Goal: Information Seeking & Learning: Check status

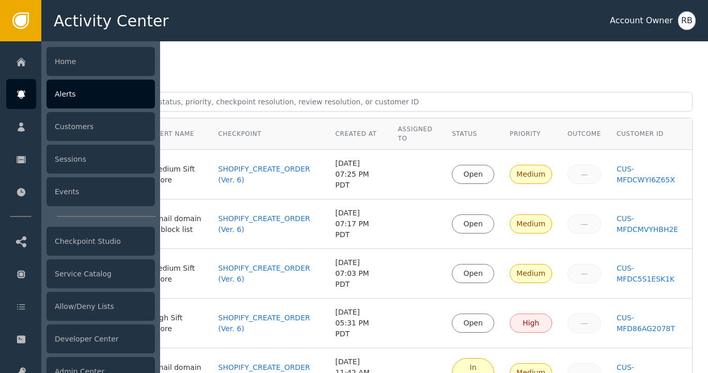
click at [72, 96] on div "Alerts" at bounding box center [100, 94] width 108 height 29
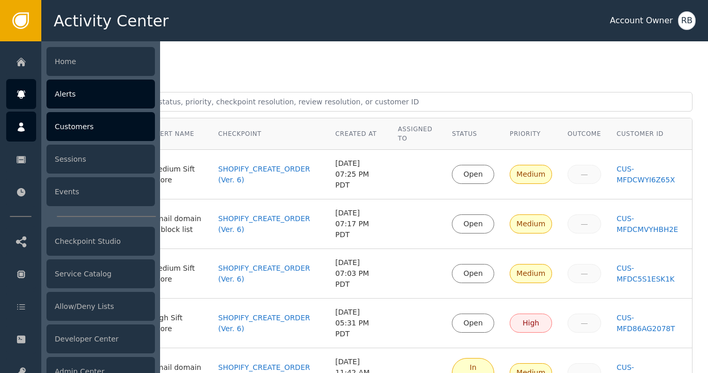
click at [24, 132] on icon at bounding box center [21, 126] width 10 height 11
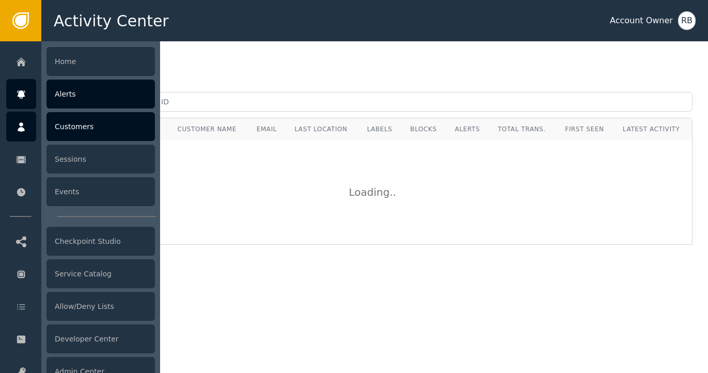
click at [20, 99] on icon at bounding box center [21, 94] width 10 height 11
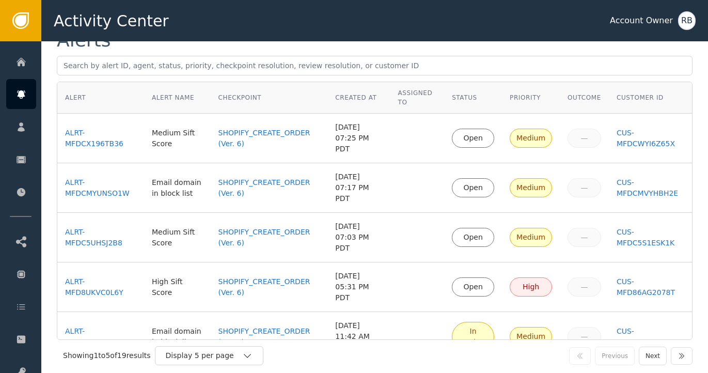
scroll to position [43, 0]
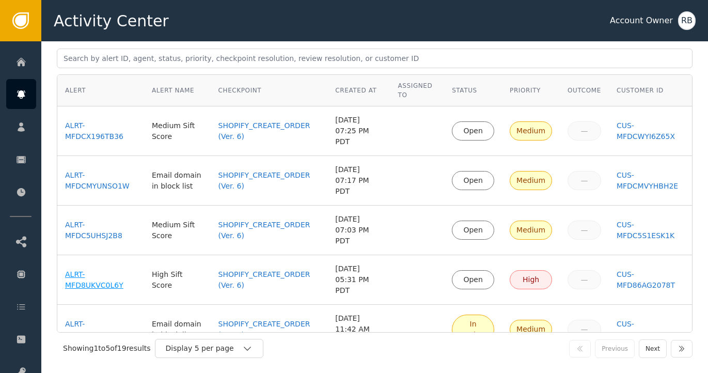
click at [76, 269] on div "ALRT-MFD8UKVC0L6Y" at bounding box center [100, 280] width 71 height 22
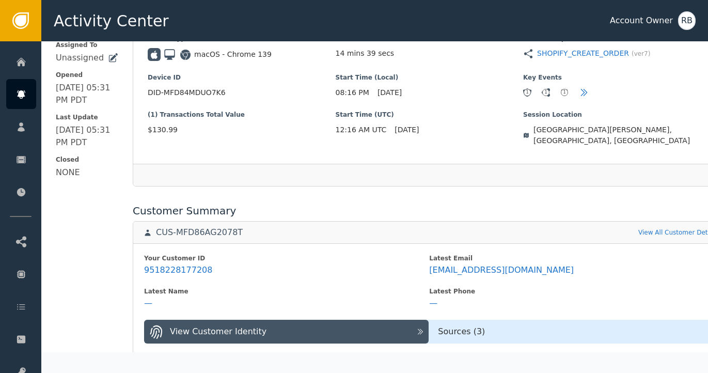
scroll to position [271, 1]
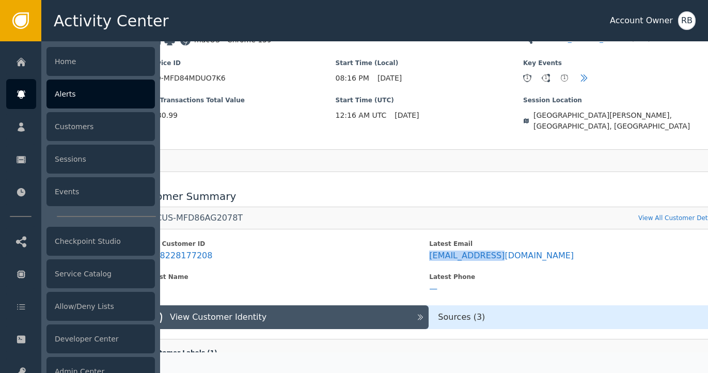
click at [89, 95] on div "Alerts" at bounding box center [100, 94] width 108 height 29
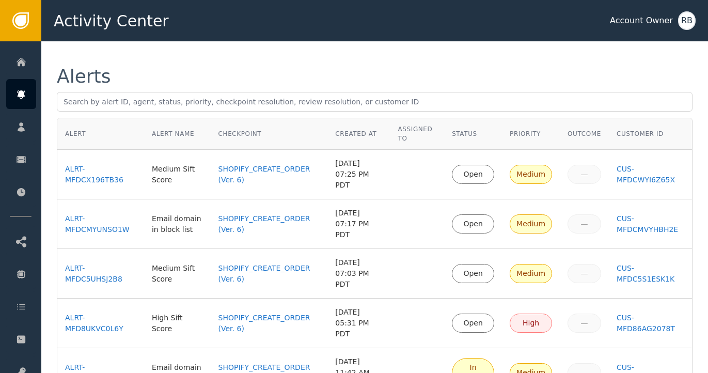
scroll to position [1, 0]
click at [98, 262] on div "ALRT-MFDC5UHSJ2B8" at bounding box center [100, 273] width 71 height 22
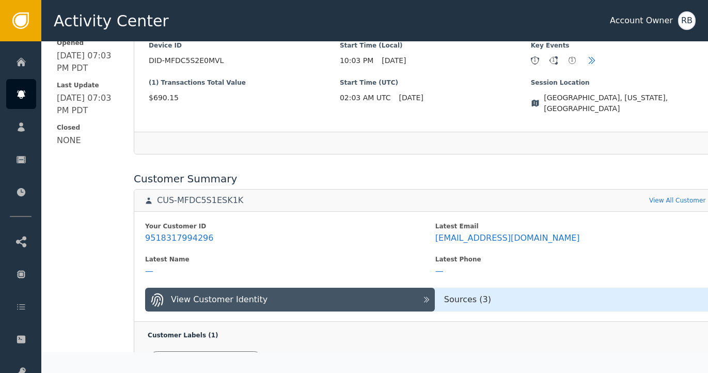
scroll to position [289, 0]
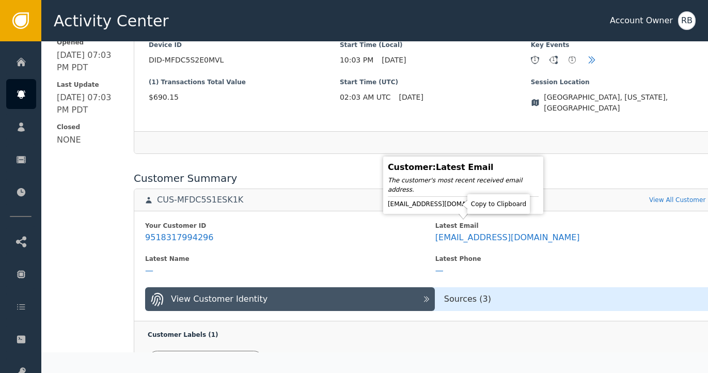
drag, startPoint x: 455, startPoint y: 204, endPoint x: 499, endPoint y: 205, distance: 43.9
click at [502, 204] on icon at bounding box center [505, 204] width 7 height 8
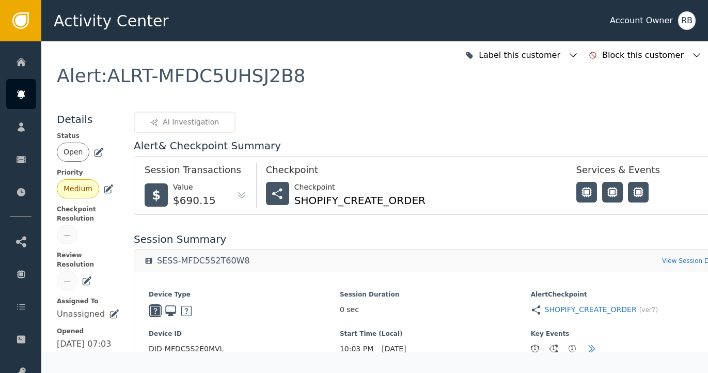
scroll to position [0, 0]
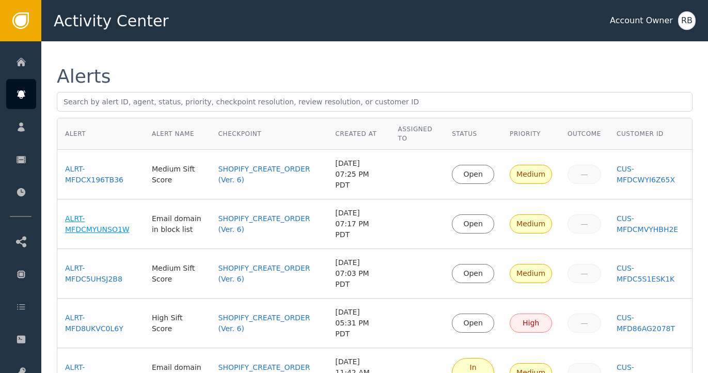
click at [74, 213] on div "ALRT-MFDCMYUNSO1W" at bounding box center [100, 224] width 71 height 22
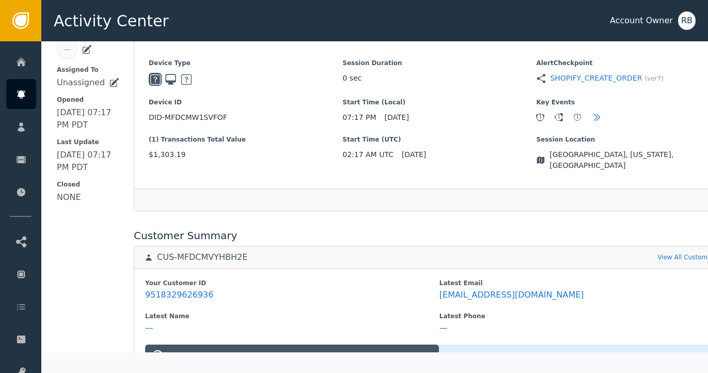
scroll to position [230, 0]
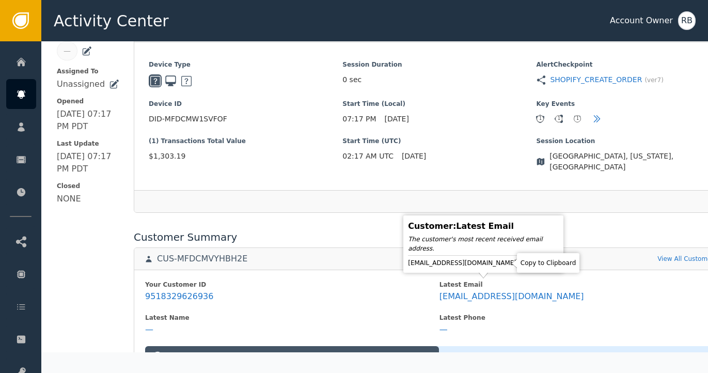
click at [521, 262] on icon at bounding box center [526, 263] width 10 height 10
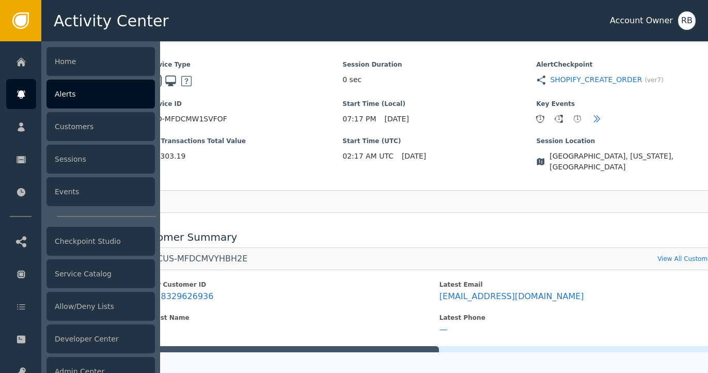
click at [68, 98] on div "Alerts" at bounding box center [100, 94] width 108 height 29
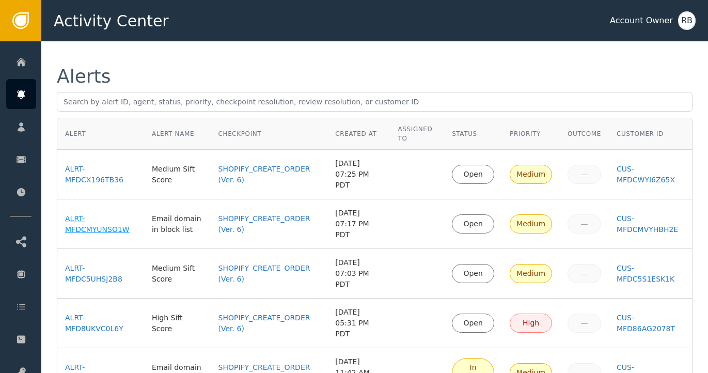
click at [99, 213] on div "ALRT-MFDCMYUNSO1W" at bounding box center [100, 224] width 71 height 22
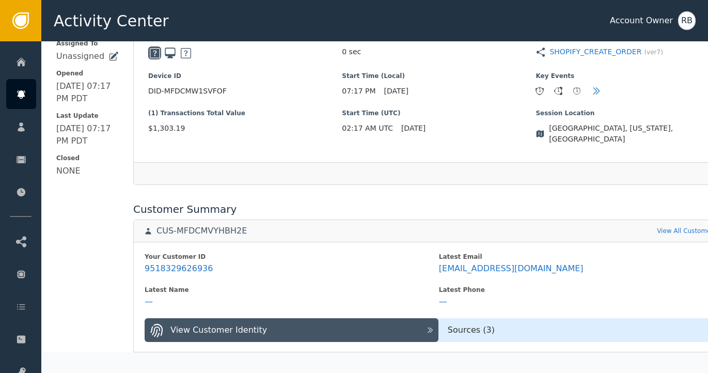
scroll to position [0, 1]
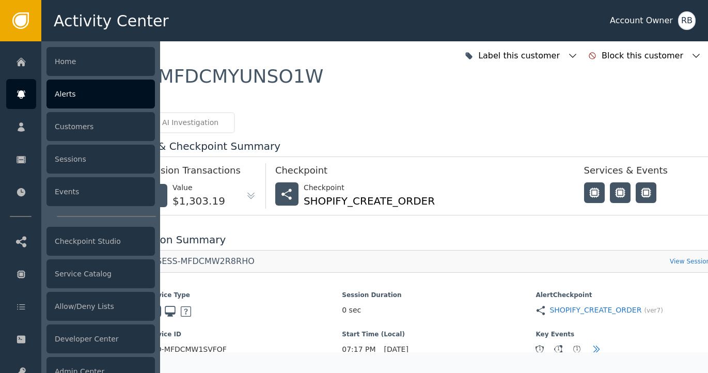
click at [21, 96] on icon at bounding box center [21, 94] width 8 height 8
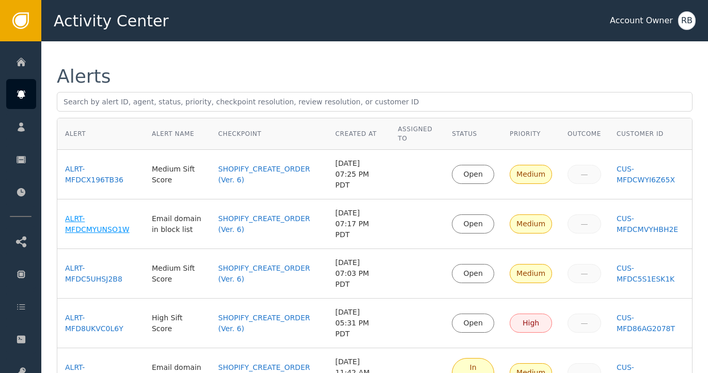
click at [93, 213] on div "ALRT-MFDCMYUNSO1W" at bounding box center [100, 224] width 71 height 22
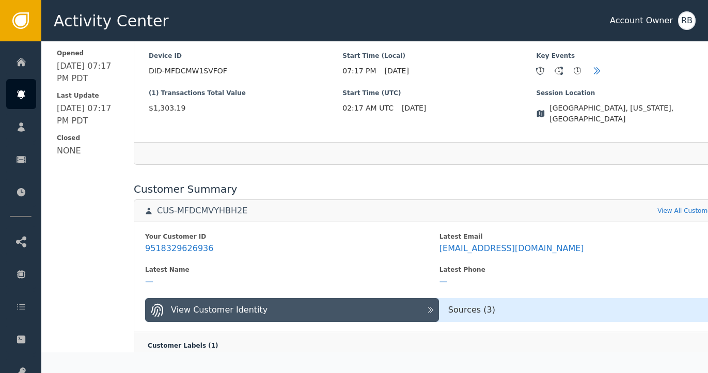
scroll to position [279, 0]
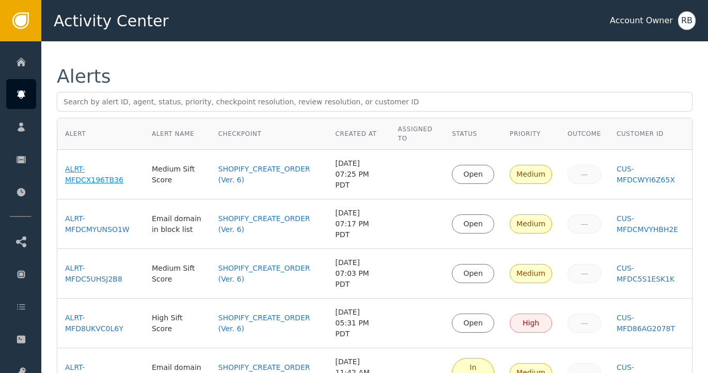
click at [96, 173] on div "ALRT-MFDCX196TB36" at bounding box center [100, 175] width 71 height 22
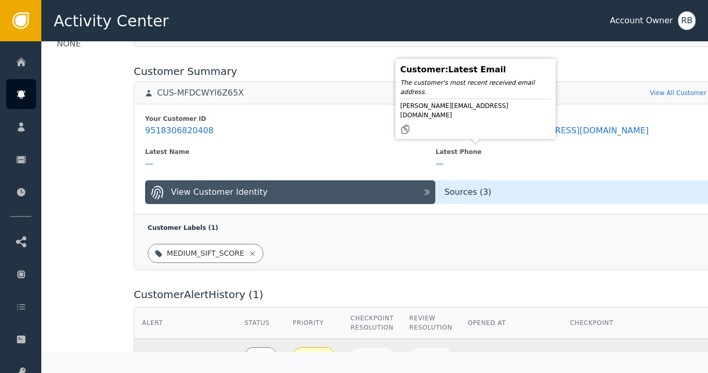
scroll to position [384, 0]
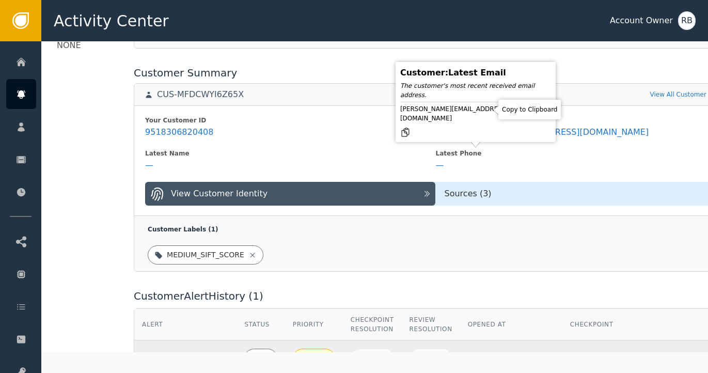
click at [411, 127] on icon at bounding box center [405, 132] width 10 height 10
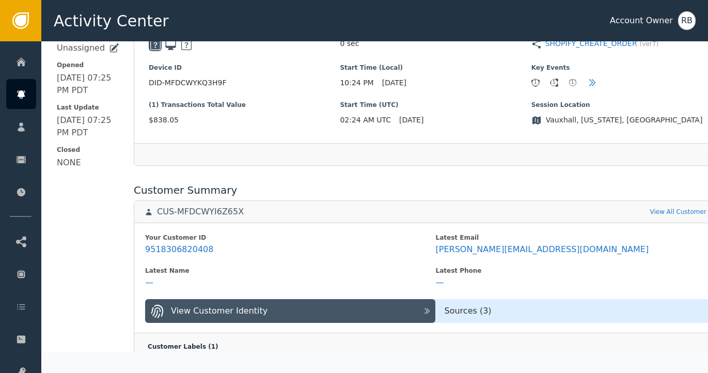
scroll to position [266, 5]
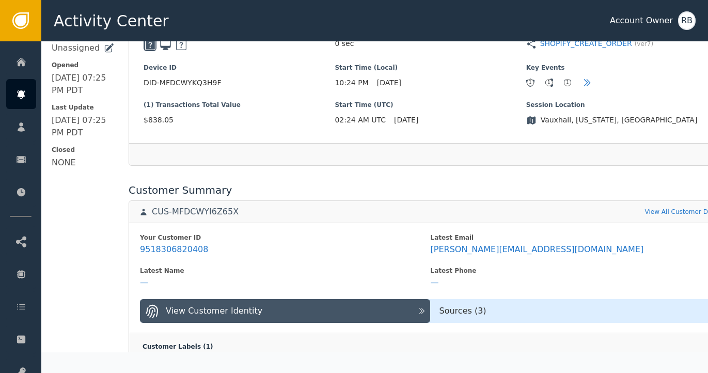
click at [487, 314] on div "Sources ( 3 )" at bounding box center [575, 311] width 291 height 12
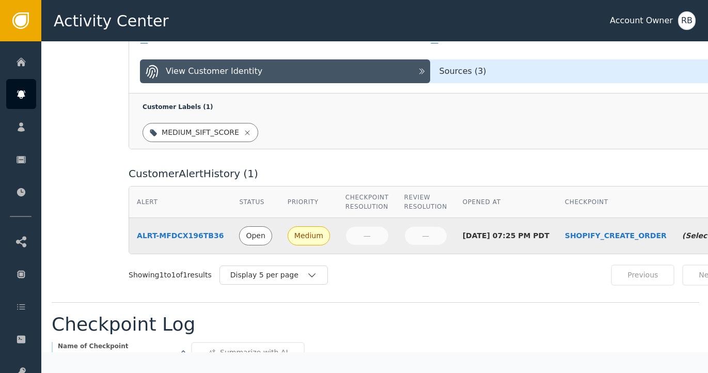
scroll to position [507, 5]
click at [432, 71] on div "Sources ( 3 )" at bounding box center [575, 71] width 291 height 12
drag, startPoint x: 393, startPoint y: 72, endPoint x: 400, endPoint y: 71, distance: 7.2
click at [395, 72] on div "View Customer Identity" at bounding box center [278, 70] width 268 height 15
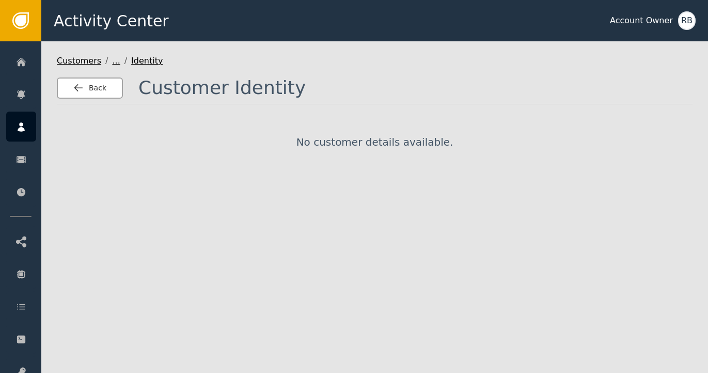
click at [98, 94] on button "Back" at bounding box center [90, 87] width 66 height 21
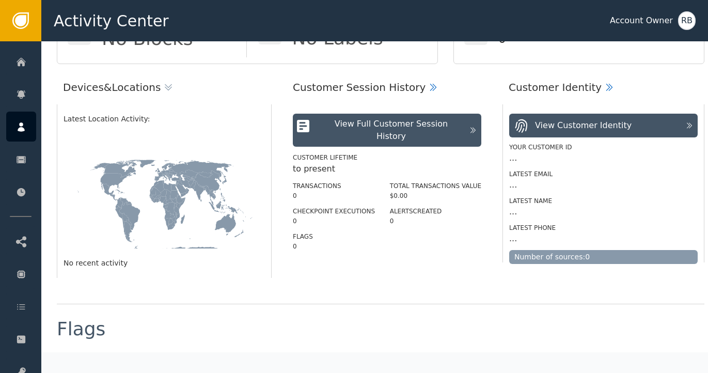
scroll to position [154, 0]
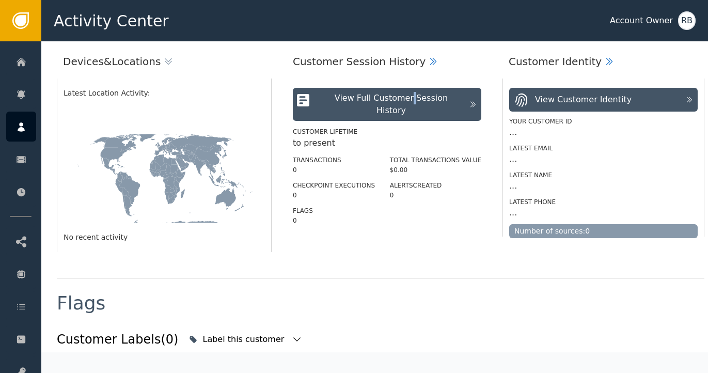
click at [362, 103] on div "View Full Customer Session History" at bounding box center [391, 104] width 145 height 25
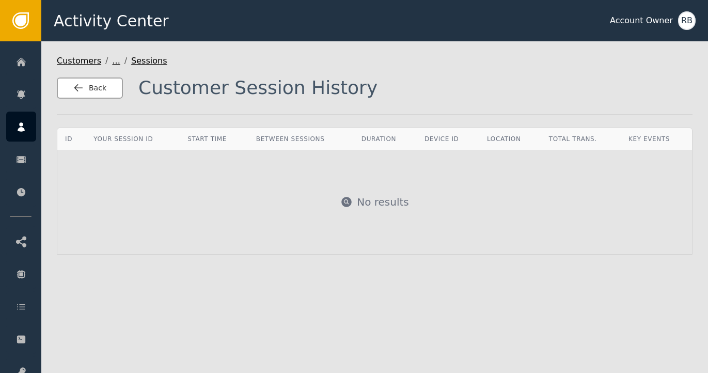
click at [88, 83] on div "Back" at bounding box center [89, 88] width 33 height 11
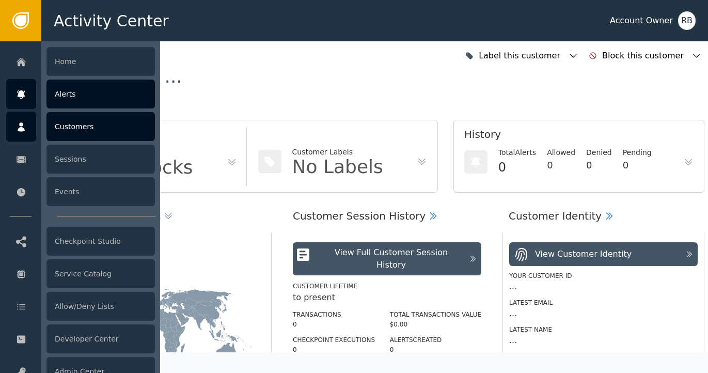
click at [59, 99] on div "Alerts" at bounding box center [100, 94] width 108 height 29
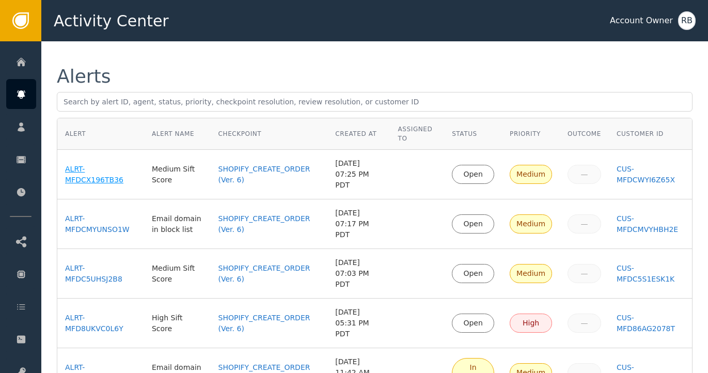
click at [93, 175] on div "ALRT-MFDCX196TB36" at bounding box center [100, 175] width 71 height 22
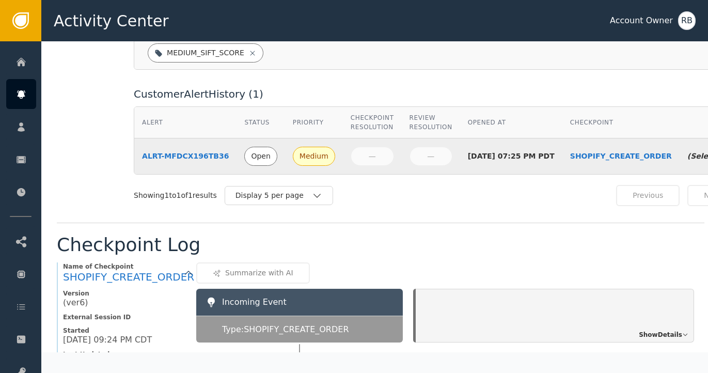
scroll to position [608, 0]
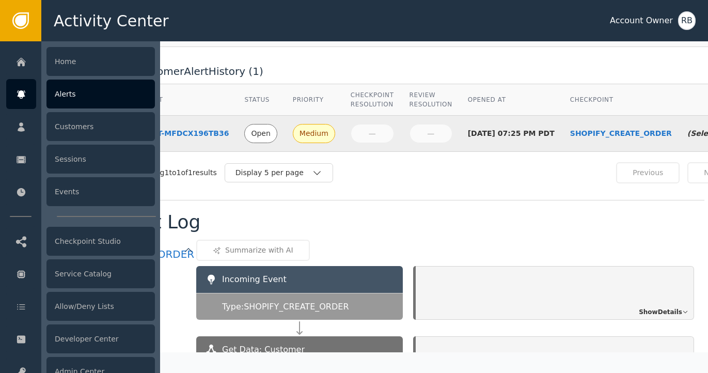
click at [17, 96] on icon at bounding box center [21, 94] width 10 height 11
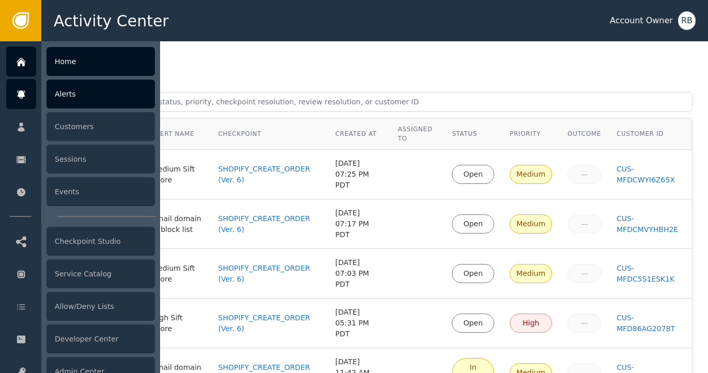
click at [23, 70] on div at bounding box center [21, 61] width 30 height 30
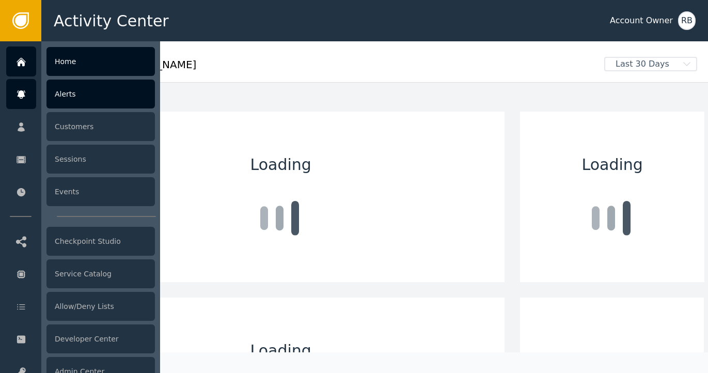
click at [23, 90] on icon at bounding box center [21, 94] width 10 height 11
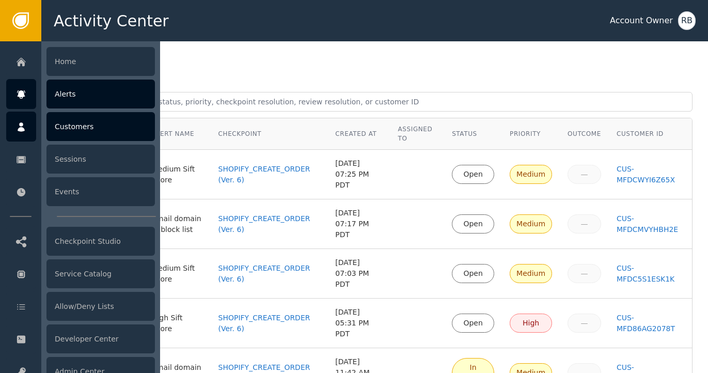
click at [13, 130] on div at bounding box center [21, 127] width 30 height 30
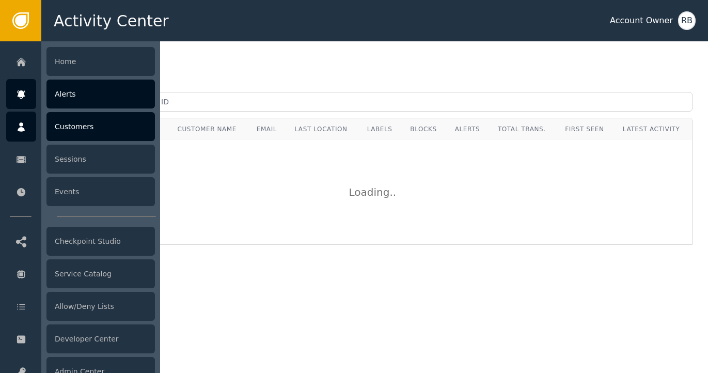
click at [52, 96] on div "Alerts" at bounding box center [100, 94] width 108 height 29
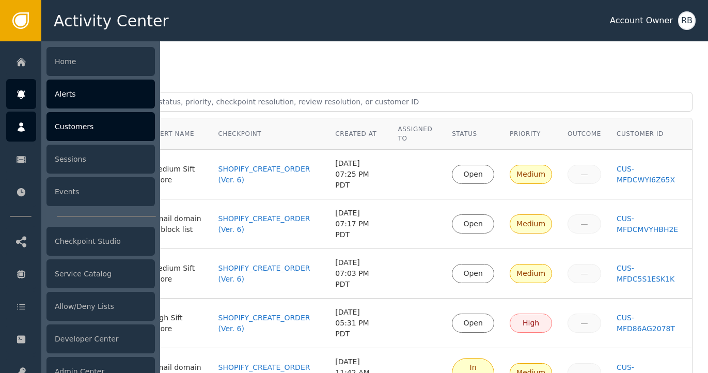
click at [82, 120] on div "Customers" at bounding box center [100, 126] width 108 height 29
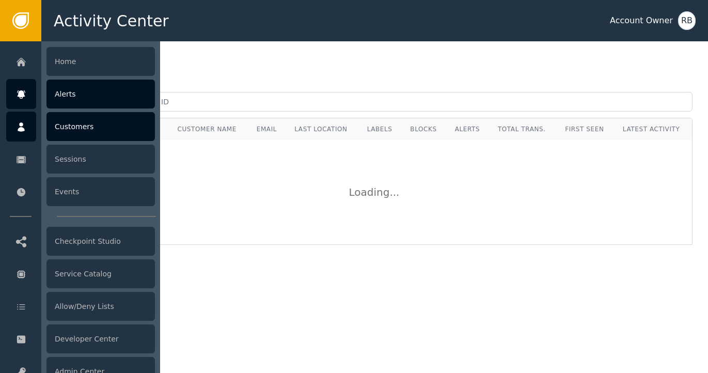
click at [25, 98] on icon at bounding box center [21, 94] width 10 height 11
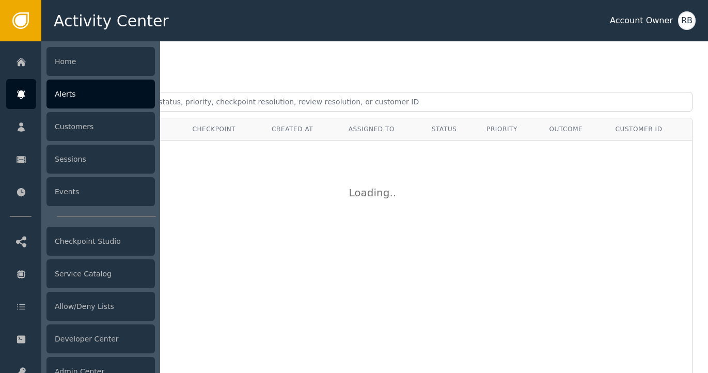
click at [60, 98] on div "Alerts" at bounding box center [100, 94] width 108 height 29
click at [78, 106] on div "Alerts" at bounding box center [100, 94] width 108 height 29
